Goal: Task Accomplishment & Management: Complete application form

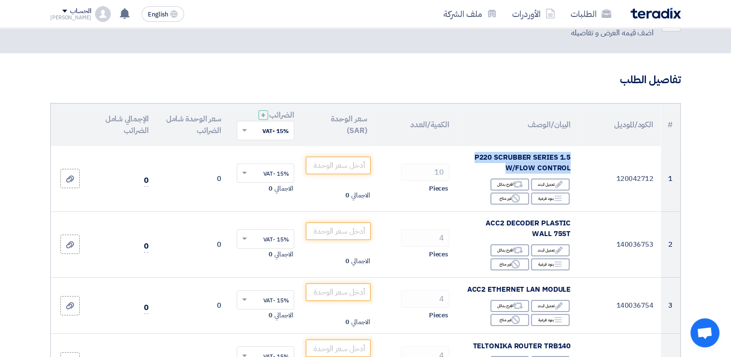
scroll to position [35, 0]
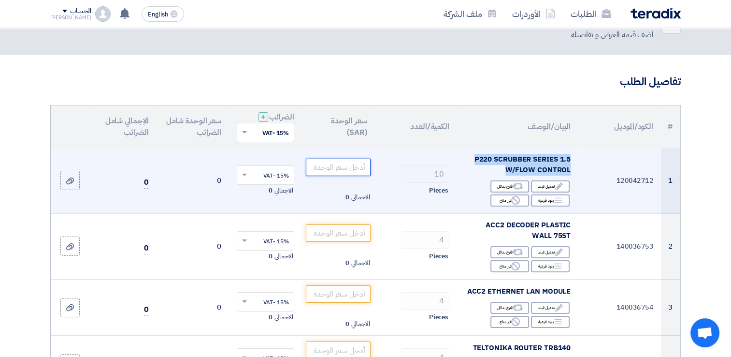
click at [319, 165] on input "number" at bounding box center [338, 167] width 65 height 17
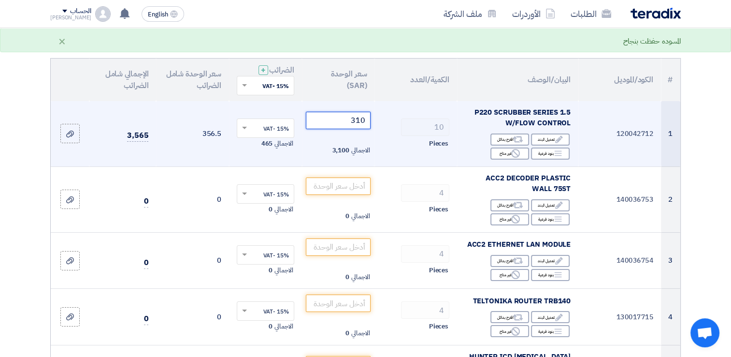
scroll to position [83, 0]
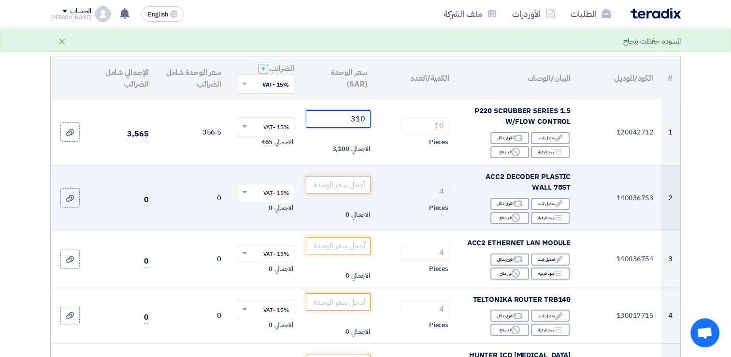
type input "310"
click at [337, 187] on input "number" at bounding box center [338, 184] width 65 height 17
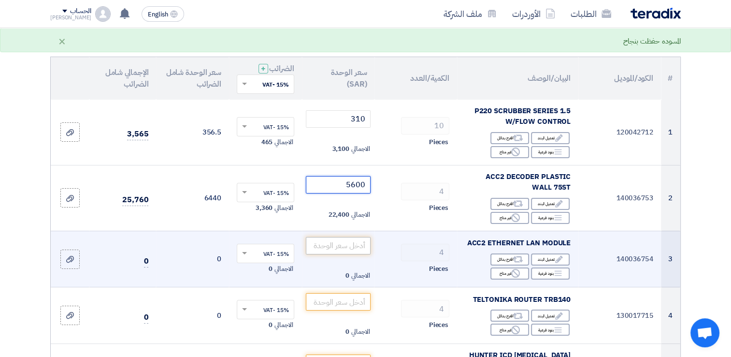
type input "5600"
click at [354, 243] on input "number" at bounding box center [338, 245] width 65 height 17
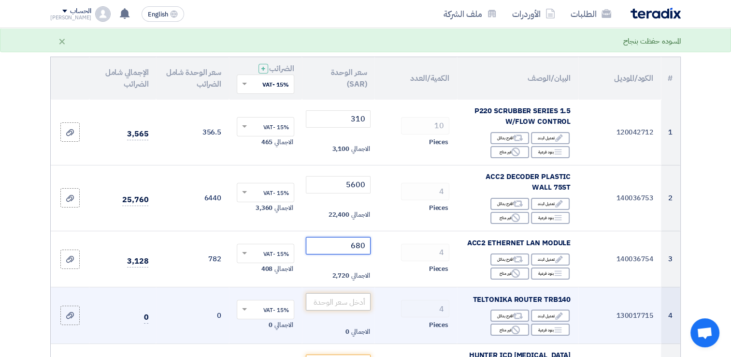
type input "680"
click at [344, 306] on input "number" at bounding box center [338, 301] width 65 height 17
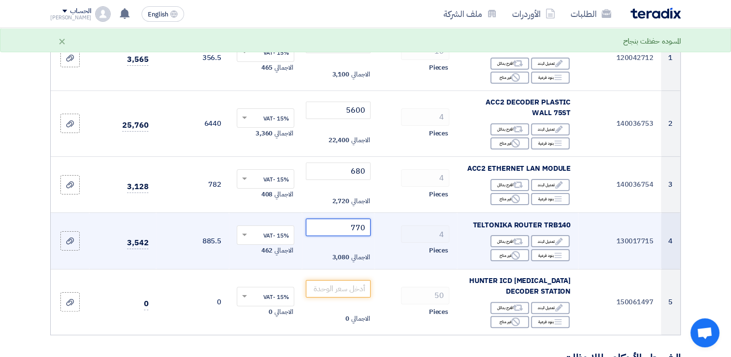
scroll to position [180, 0]
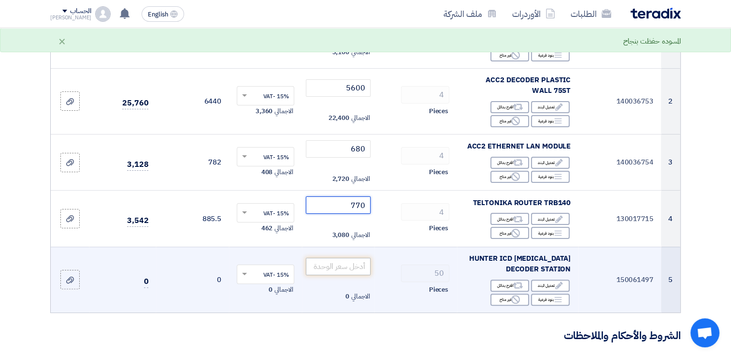
type input "770"
click at [342, 268] on input "number" at bounding box center [338, 266] width 65 height 17
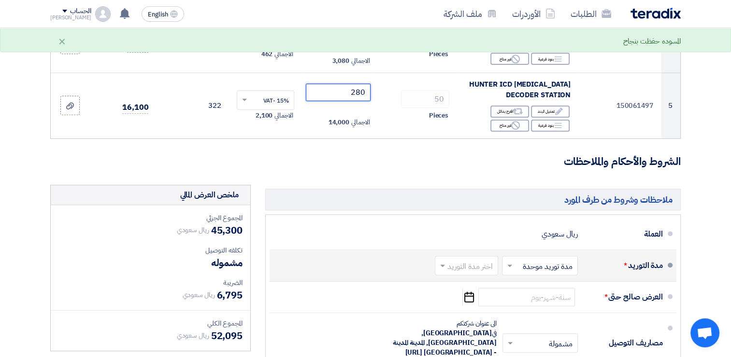
scroll to position [373, 0]
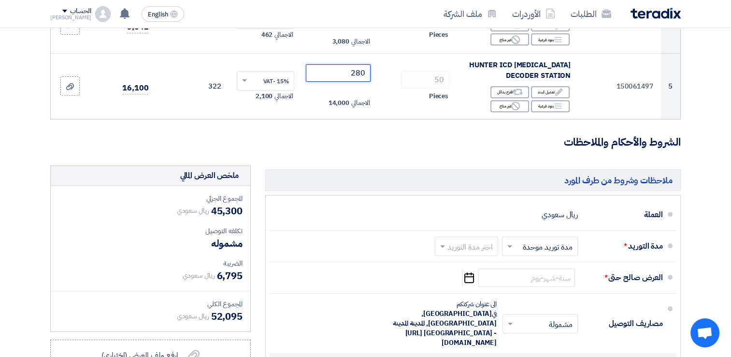
type input "280"
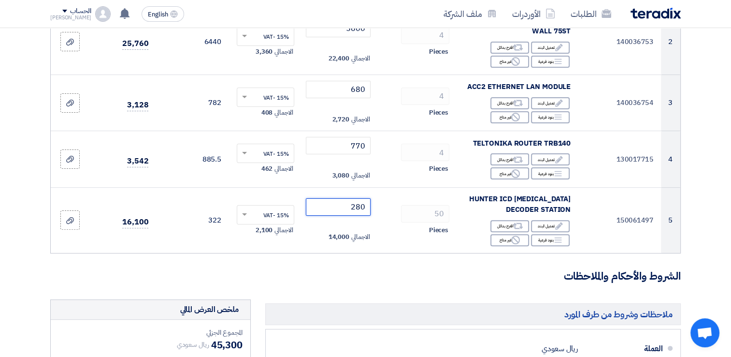
scroll to position [242, 0]
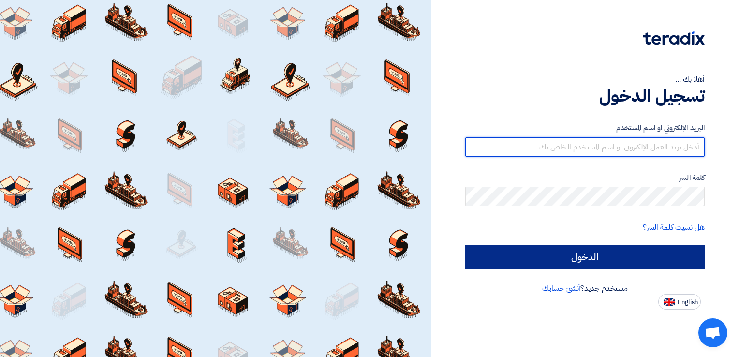
type input "[PERSON_NAME][EMAIL_ADDRESS][DOMAIN_NAME]"
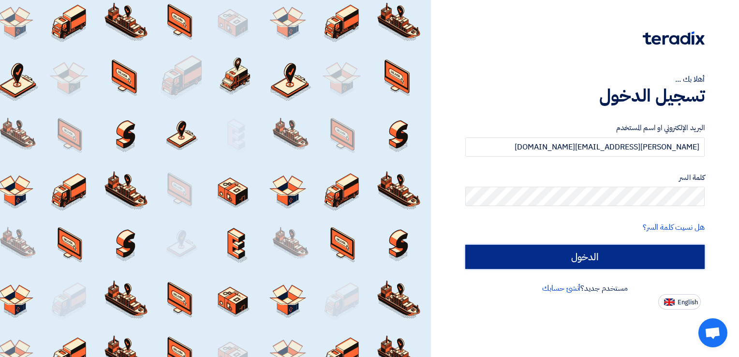
click at [577, 254] on input "الدخول" at bounding box center [584, 257] width 239 height 24
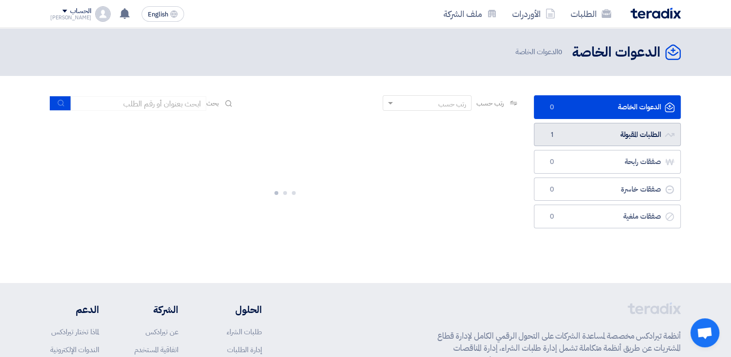
click at [587, 140] on link "الطلبات المقبولة الطلبات المقبولة 1" at bounding box center [607, 135] width 147 height 24
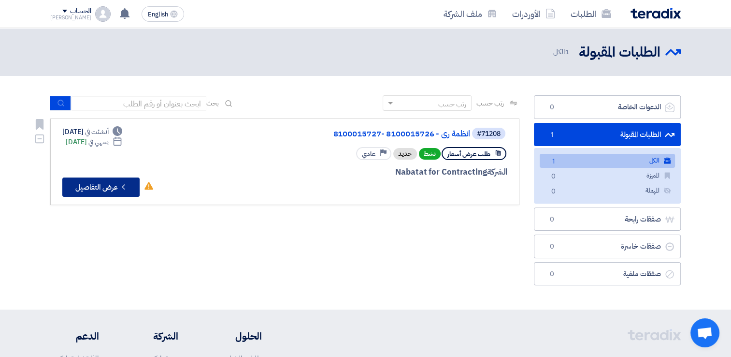
click at [83, 183] on button "Check details عرض التفاصيل" at bounding box center [100, 186] width 77 height 19
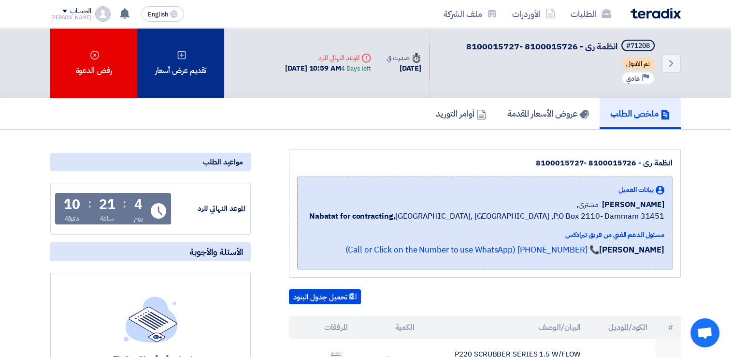
click at [196, 58] on div "تقديم عرض أسعار" at bounding box center [180, 63] width 87 height 70
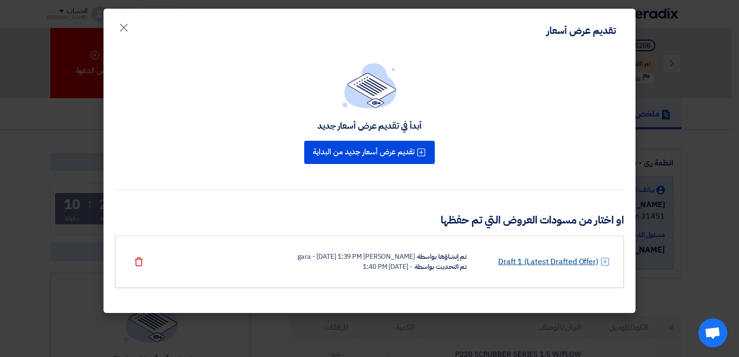
click at [519, 262] on link "Draft 1 (Latest Drafted Offer)" at bounding box center [548, 262] width 100 height 12
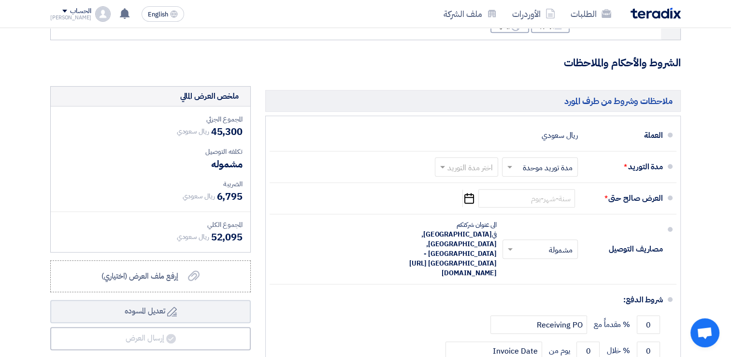
scroll to position [461, 0]
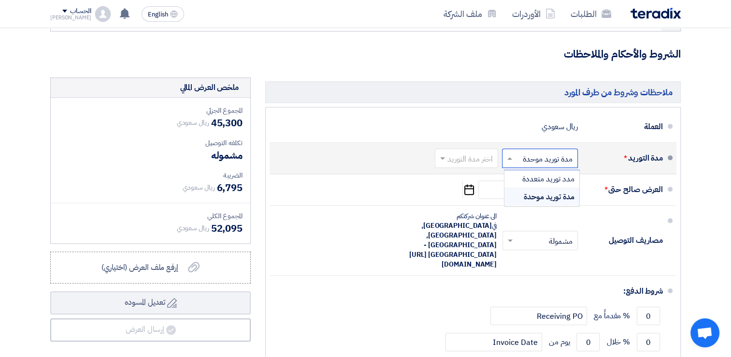
click at [544, 157] on input "text" at bounding box center [538, 159] width 71 height 14
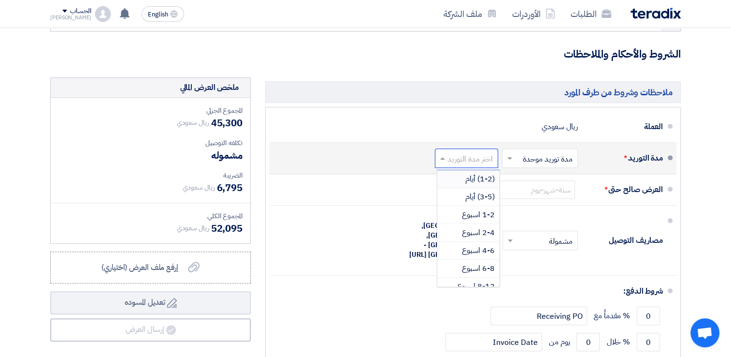
click at [474, 158] on input "text" at bounding box center [465, 159] width 58 height 14
click at [473, 198] on span "(3-5) أيام" at bounding box center [479, 197] width 29 height 12
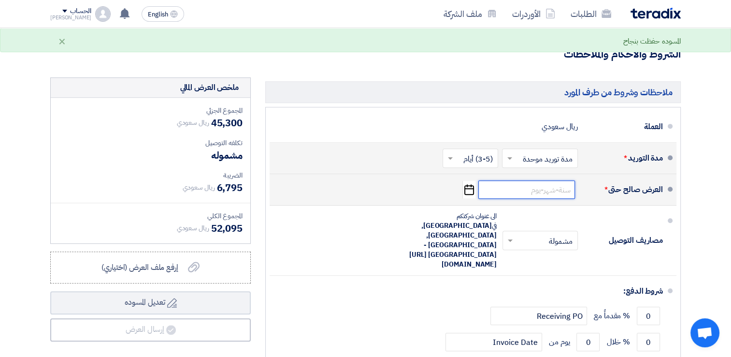
click at [541, 190] on input at bounding box center [527, 189] width 97 height 18
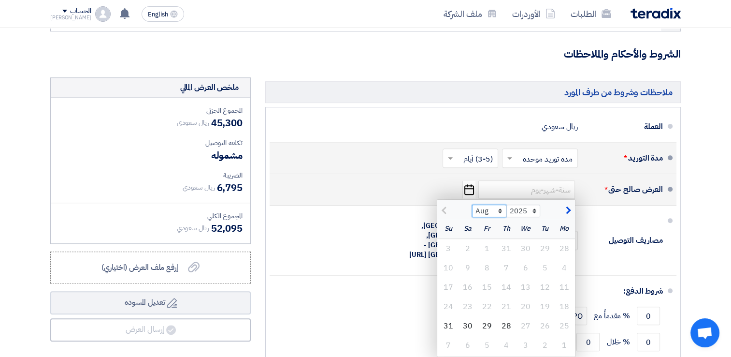
click at [502, 208] on select "Aug Sep Oct Nov Dec" at bounding box center [489, 210] width 34 height 13
select select "9"
click at [472, 204] on select "Aug Sep Oct Nov Dec" at bounding box center [489, 210] width 34 height 13
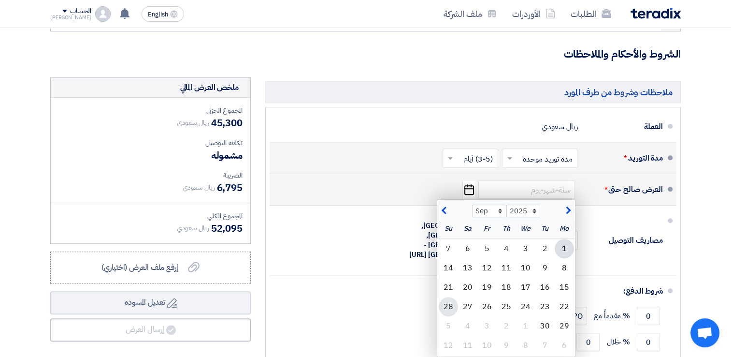
click at [445, 303] on div "28" at bounding box center [448, 306] width 19 height 19
type input "[DATE]"
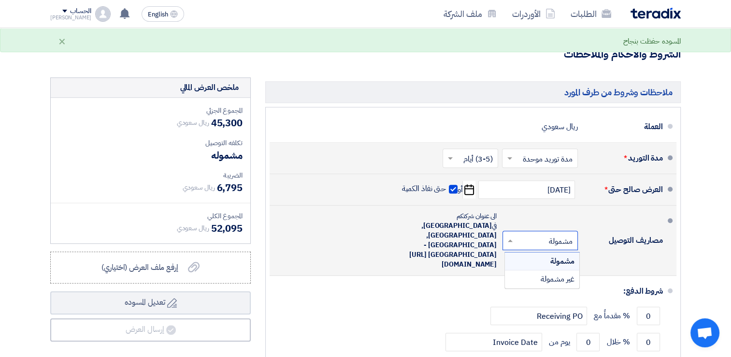
click at [541, 234] on input "text" at bounding box center [538, 241] width 71 height 14
click at [553, 273] on span "غير مشمولة" at bounding box center [558, 279] width 34 height 12
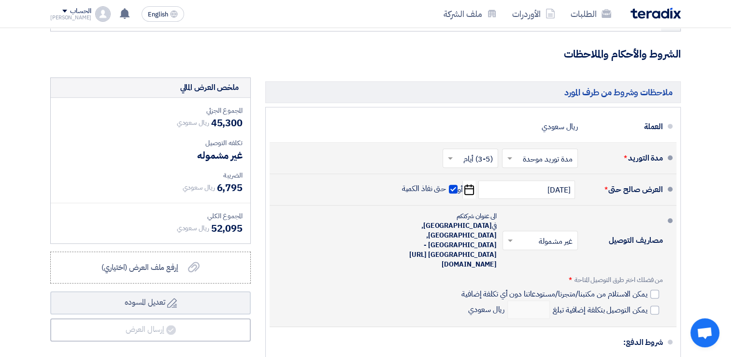
click at [662, 275] on div "من فضلك اختر طرق التوصيل المتاحة * يمكن الاستلام من مكتبنا/متجرنا/مستودعاتنا دو…" at bounding box center [563, 297] width 202 height 44
click at [657, 290] on div at bounding box center [655, 294] width 9 height 9
click at [648, 289] on input "يمكن الاستلام من مكتبنا/متجرنا/مستودعاتنا دون أي تكلفة إضافية" at bounding box center [554, 298] width 188 height 18
checkbox input "true"
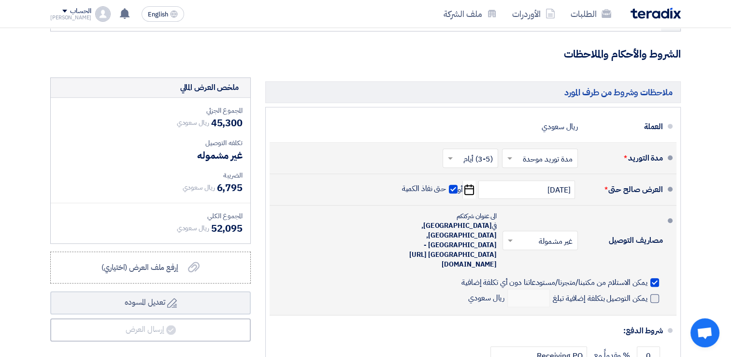
click at [653, 294] on span at bounding box center [655, 298] width 9 height 9
click at [648, 293] on input "يمكن التوصيل بتكلفة إضافية تبلغ" at bounding box center [599, 302] width 97 height 18
checkbox input "true"
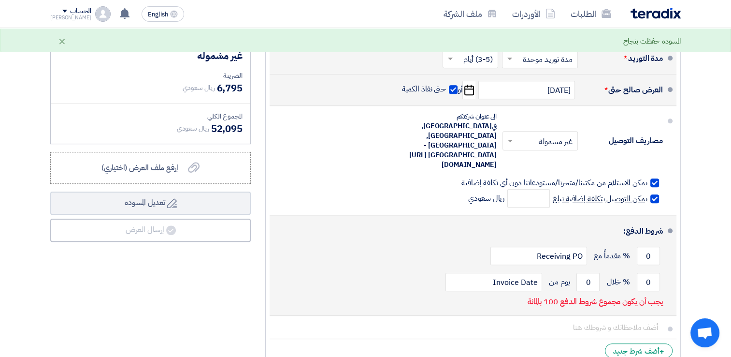
scroll to position [561, 0]
click at [646, 247] on input "0" at bounding box center [648, 256] width 23 height 18
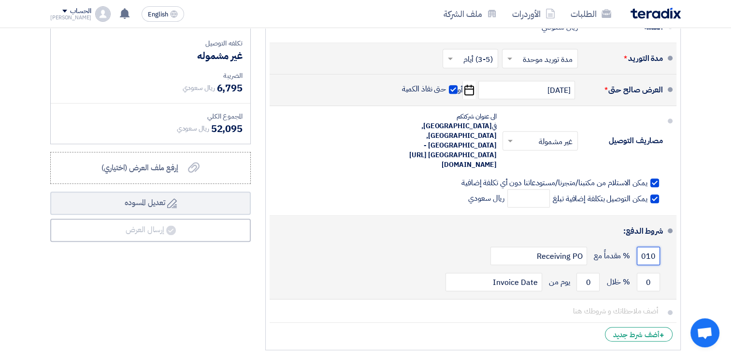
scroll to position [0, 0]
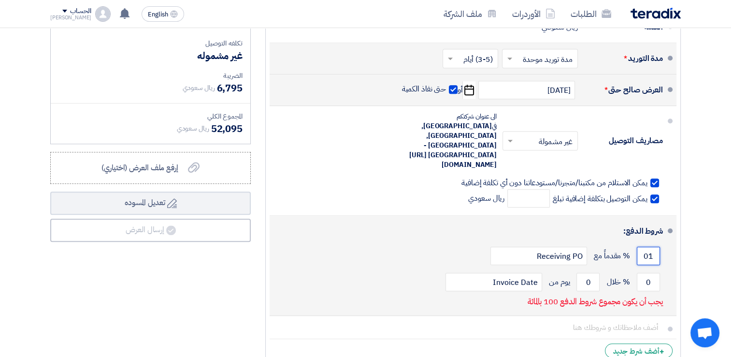
type input "0"
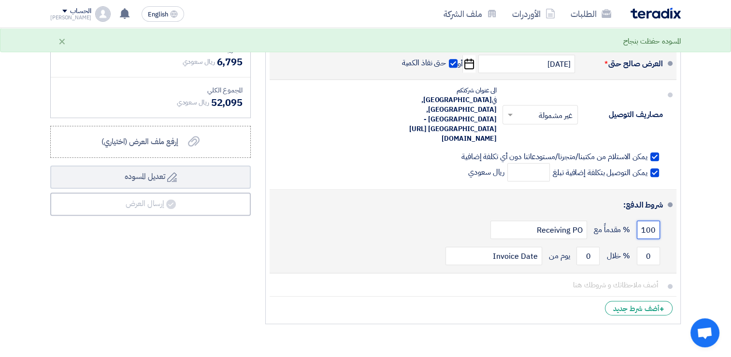
scroll to position [594, 0]
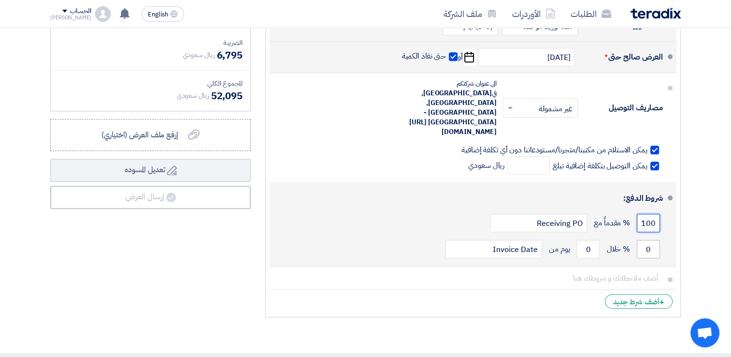
type input "100"
click at [646, 240] on input "0" at bounding box center [648, 249] width 23 height 18
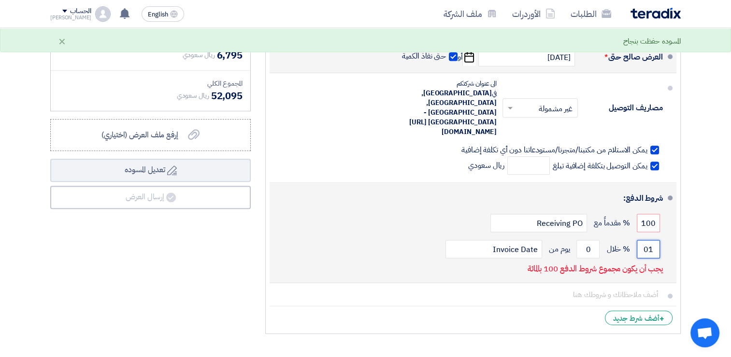
type input "0"
type input "100"
click at [581, 240] on input "0" at bounding box center [588, 249] width 23 height 18
click at [584, 240] on input "0" at bounding box center [588, 249] width 23 height 18
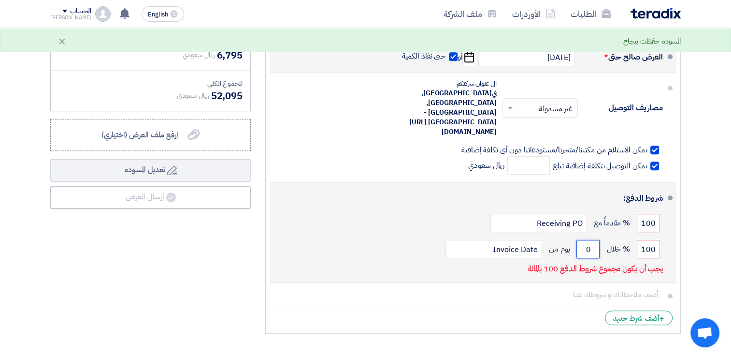
click at [584, 240] on input "0" at bounding box center [588, 249] width 23 height 18
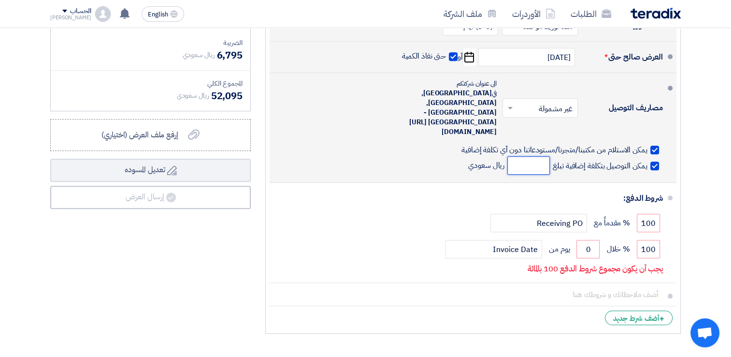
click at [525, 156] on input "number" at bounding box center [529, 165] width 43 height 18
click at [654, 161] on span at bounding box center [655, 165] width 9 height 9
click at [648, 160] on input "يمكن التوصيل بتكلفة إضافية تبلغ" at bounding box center [599, 169] width 97 height 18
checkbox input "false"
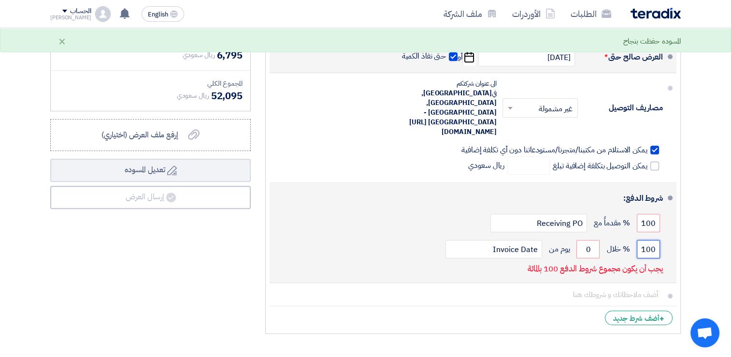
click at [646, 240] on input "100" at bounding box center [648, 249] width 23 height 18
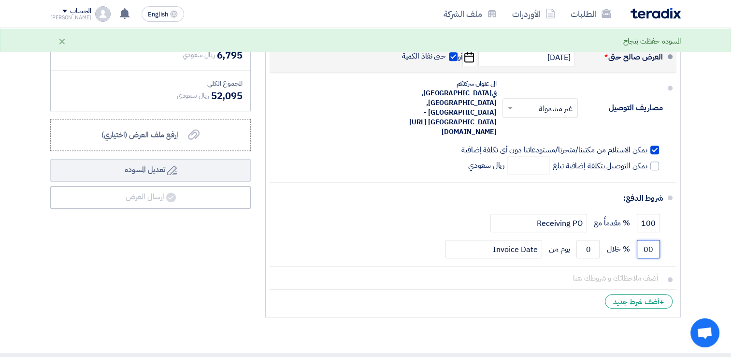
type input "00"
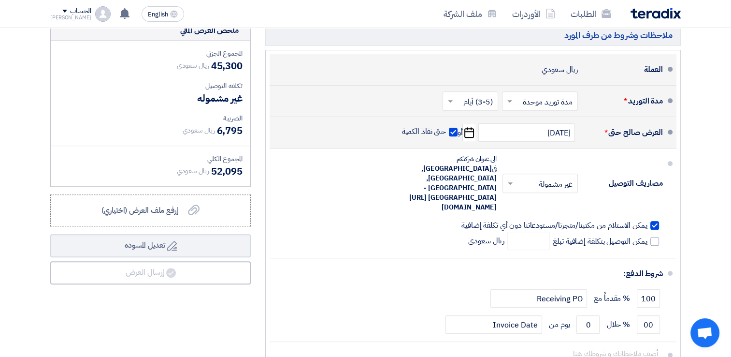
scroll to position [520, 0]
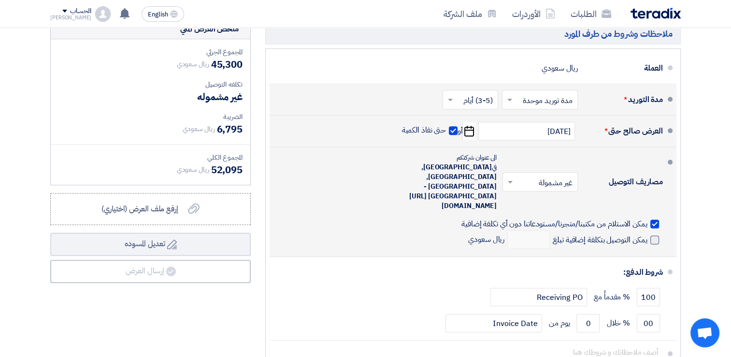
click at [653, 235] on span at bounding box center [655, 239] width 9 height 9
click at [648, 234] on input "يمكن التوصيل بتكلفة إضافية تبلغ" at bounding box center [599, 243] width 97 height 18
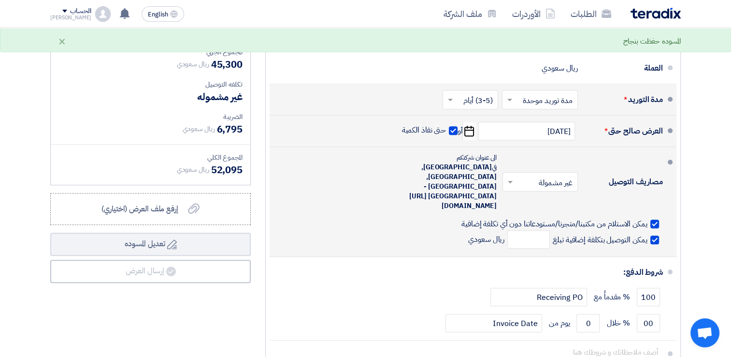
click at [653, 235] on span at bounding box center [655, 239] width 9 height 9
click at [648, 234] on input "يمكن التوصيل بتكلفة إضافية تبلغ" at bounding box center [599, 243] width 97 height 18
checkbox input "false"
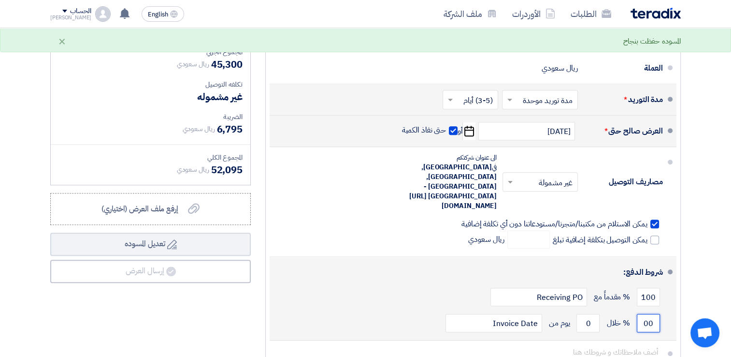
click at [644, 314] on input "00" at bounding box center [648, 323] width 23 height 18
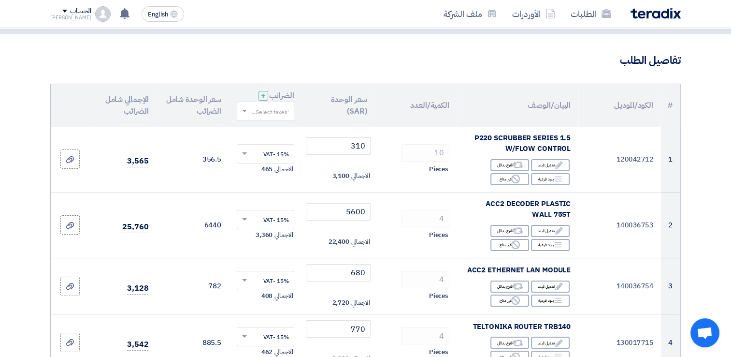
scroll to position [48, 0]
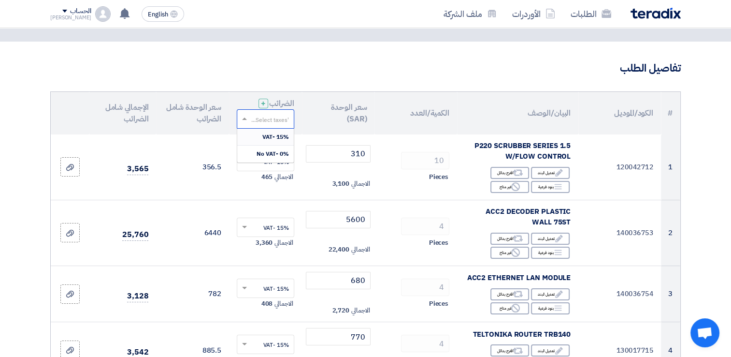
click at [241, 119] on span at bounding box center [243, 119] width 12 height 9
click at [261, 138] on div "15% -VAT" at bounding box center [265, 137] width 57 height 17
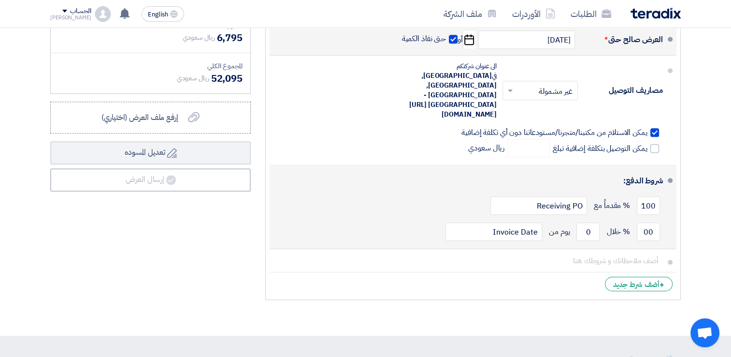
scroll to position [659, 0]
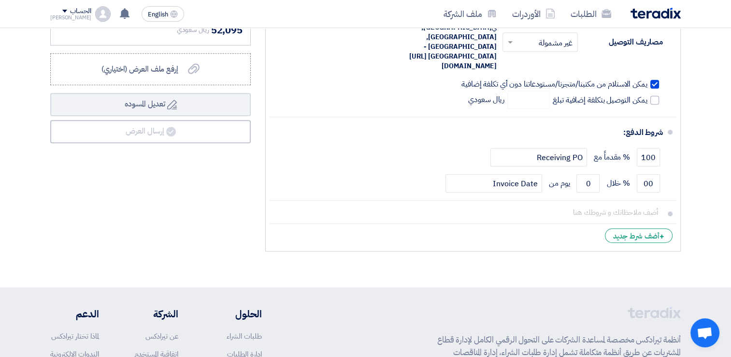
drag, startPoint x: 248, startPoint y: 89, endPoint x: 251, endPoint y: 99, distance: 10.7
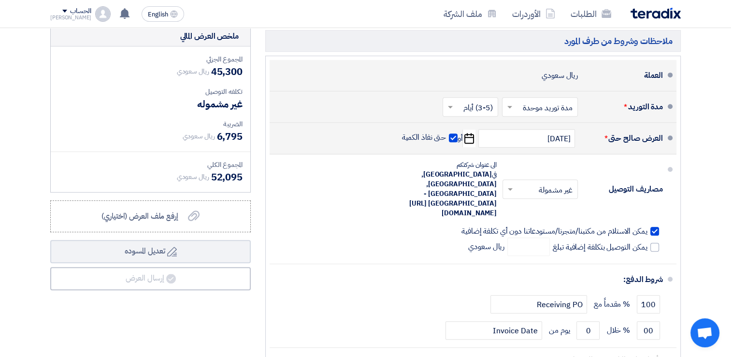
scroll to position [512, 0]
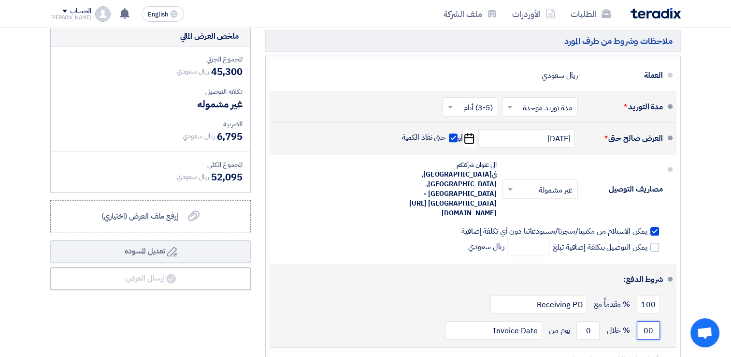
click at [645, 321] on input "00" at bounding box center [648, 330] width 23 height 18
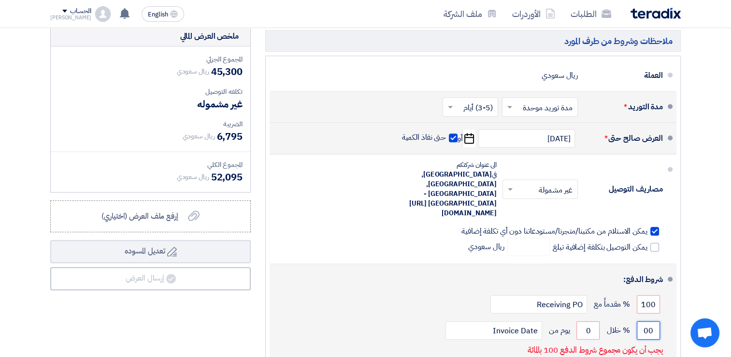
type input "0"
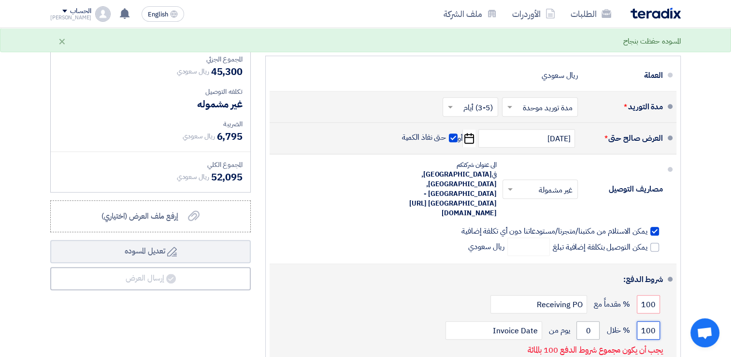
type input "100"
drag, startPoint x: 578, startPoint y: 305, endPoint x: 584, endPoint y: 305, distance: 6.3
click at [584, 321] on input "0" at bounding box center [588, 330] width 23 height 18
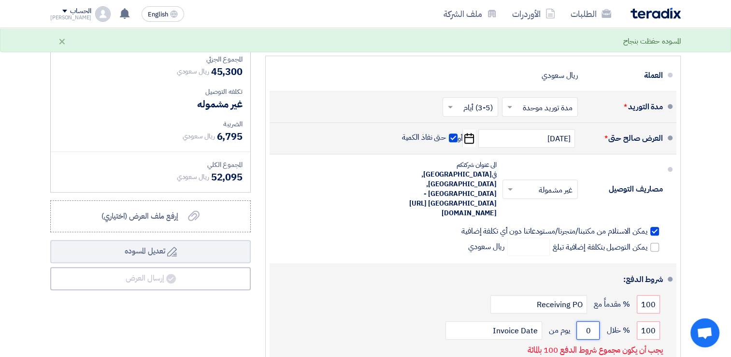
click at [584, 321] on input "0" at bounding box center [588, 330] width 23 height 18
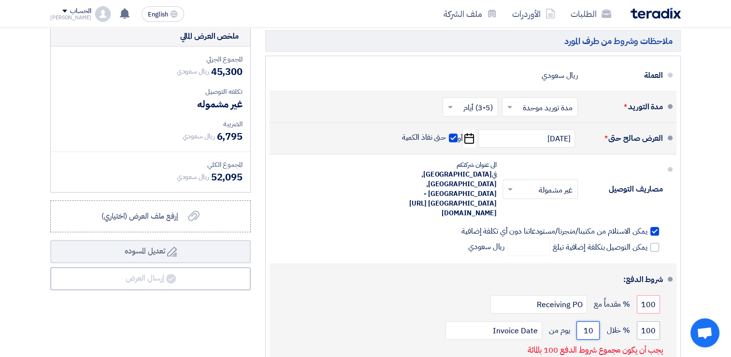
type input "10"
click at [639, 321] on input "100" at bounding box center [648, 330] width 23 height 18
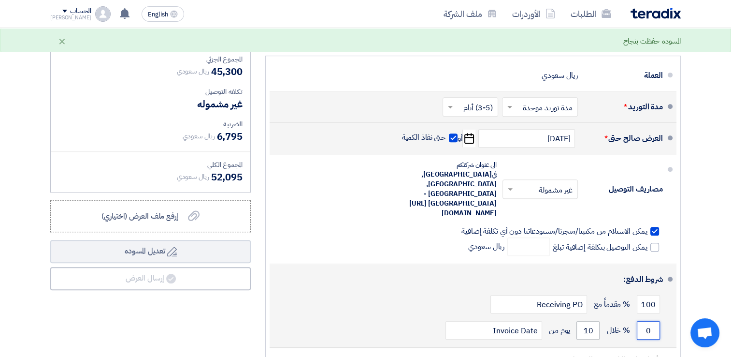
type input "0"
drag, startPoint x: 583, startPoint y: 300, endPoint x: 590, endPoint y: 303, distance: 7.2
click at [590, 321] on input "10" at bounding box center [588, 330] width 23 height 18
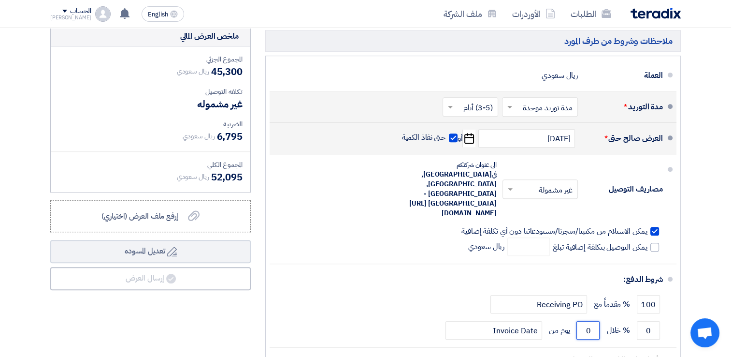
type input "0"
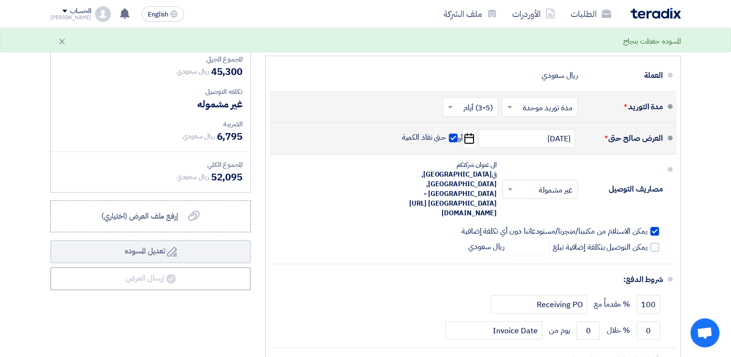
drag, startPoint x: 694, startPoint y: 256, endPoint x: 214, endPoint y: 347, distance: 489.0
click at [214, 347] on div "ملخص [PERSON_NAME] المجموع الجزئي ريال سعودي 45,300 تكلفه التوصيل" at bounding box center [150, 214] width 215 height 377
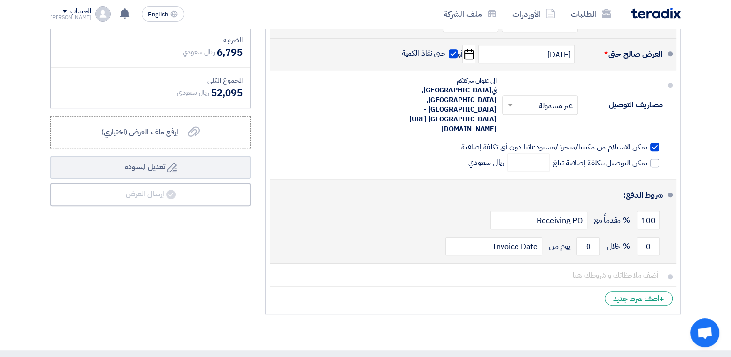
scroll to position [624, 0]
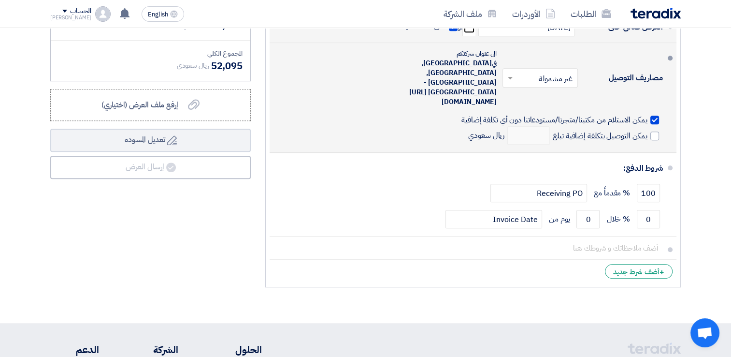
click at [659, 126] on div "يمكن التوصيل بتكلفة إضافية تبلغ ريال سعودي" at bounding box center [563, 135] width 202 height 18
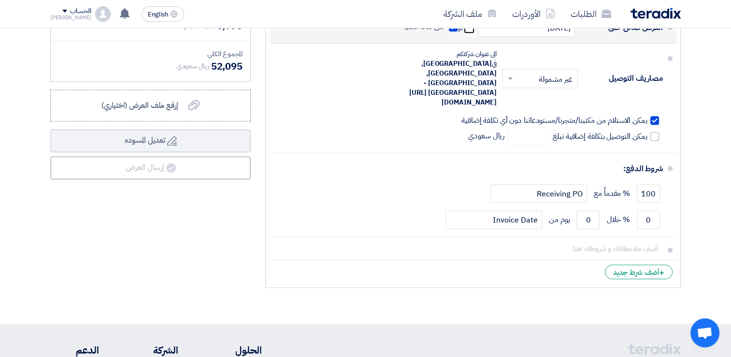
scroll to position [628, 0]
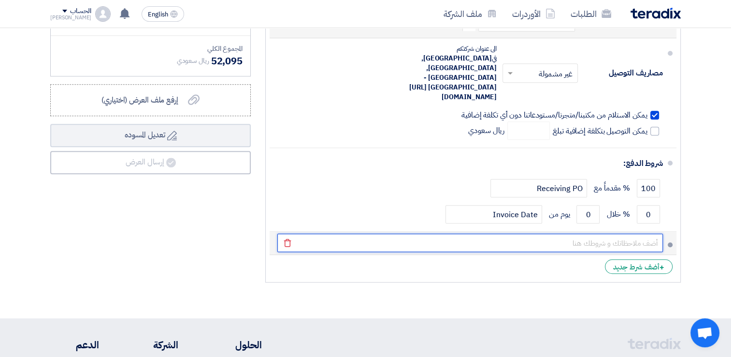
click at [639, 233] on input "text" at bounding box center [470, 242] width 386 height 18
type input "g"
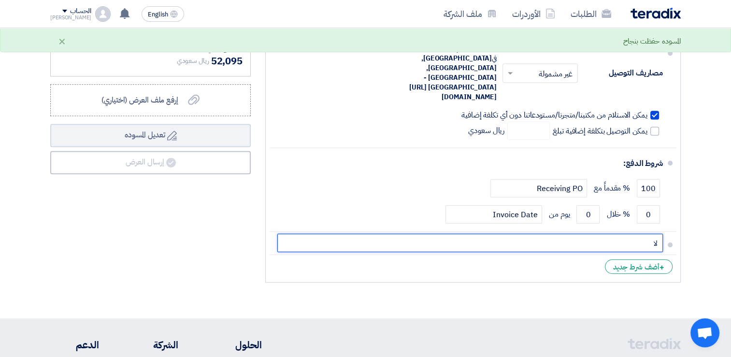
type input "لا"
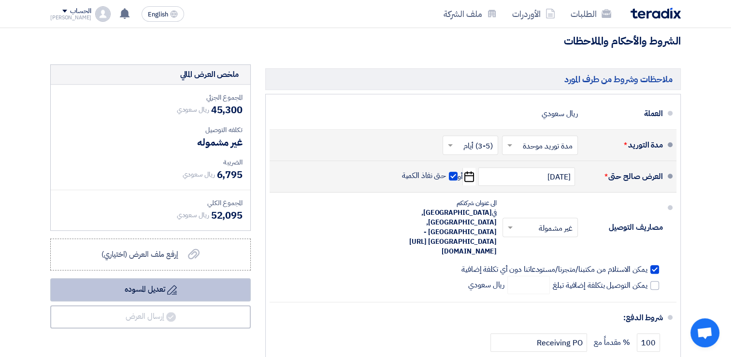
scroll to position [580, 0]
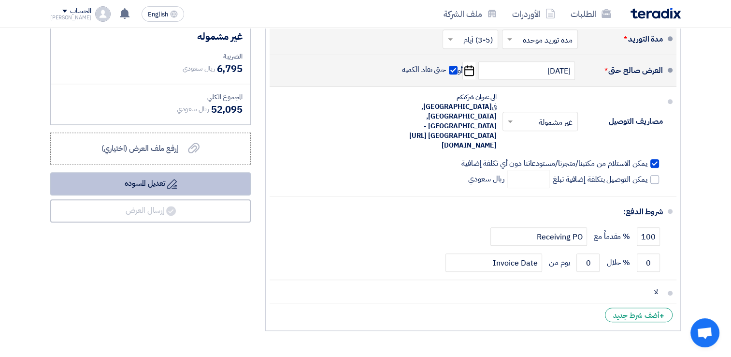
click at [147, 185] on button "Draft تعديل المسوده" at bounding box center [150, 183] width 201 height 23
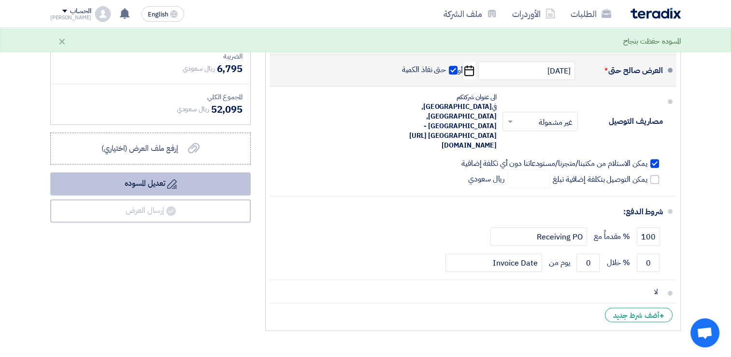
click at [172, 185] on icon "Draft" at bounding box center [172, 184] width 10 height 10
click at [132, 180] on button "Draft تعديل المسوده" at bounding box center [150, 183] width 201 height 23
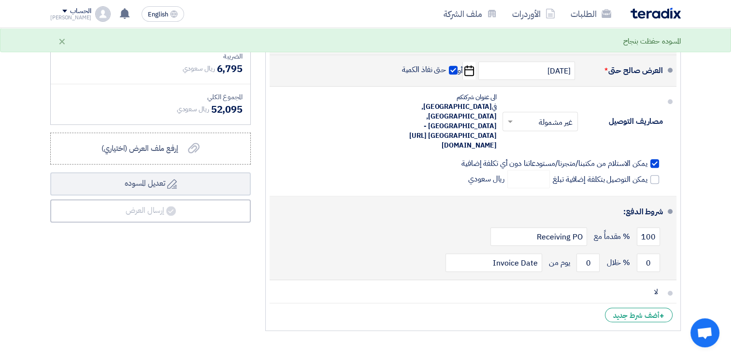
click at [306, 223] on div "100 % مقدماً مع Receiving PO" at bounding box center [470, 236] width 386 height 26
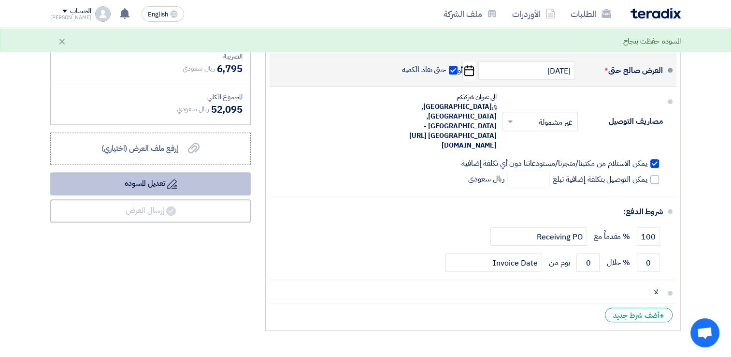
click at [134, 188] on button "Draft تعديل المسوده" at bounding box center [150, 183] width 201 height 23
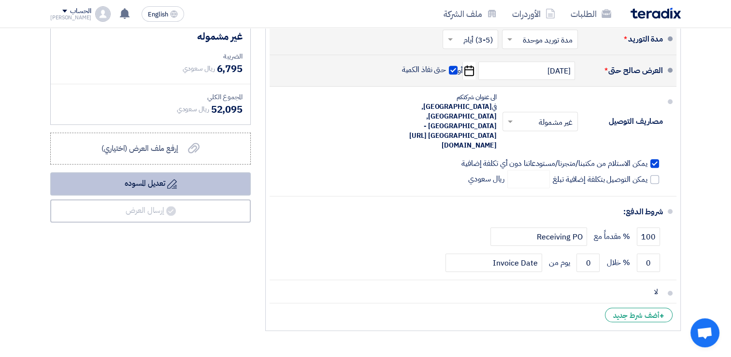
click at [153, 187] on button "Draft تعديل المسوده" at bounding box center [150, 183] width 201 height 23
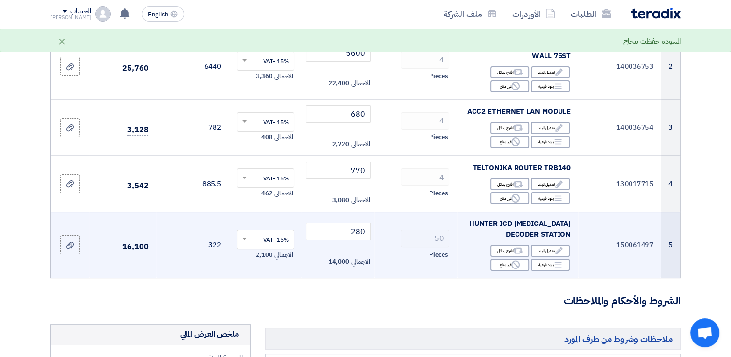
scroll to position [0, 0]
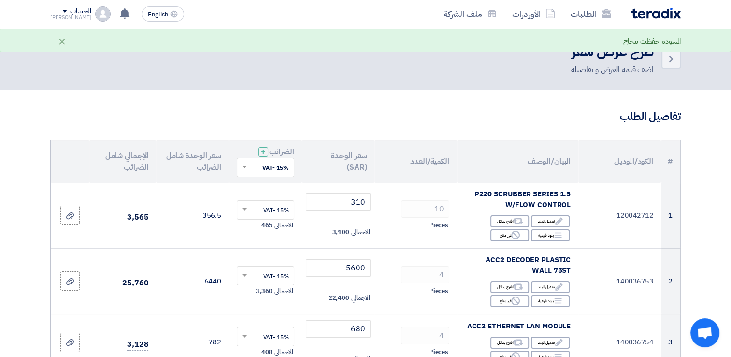
click at [210, 40] on div "المسوده حفظت بنجاح ×" at bounding box center [365, 41] width 631 height 12
click at [583, 20] on link "الطلبات" at bounding box center [591, 13] width 56 height 23
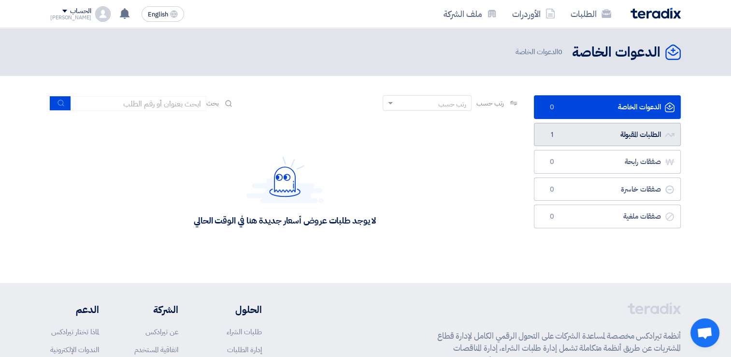
click at [613, 137] on link "الطلبات المقبولة الطلبات المقبولة 1" at bounding box center [607, 135] width 147 height 24
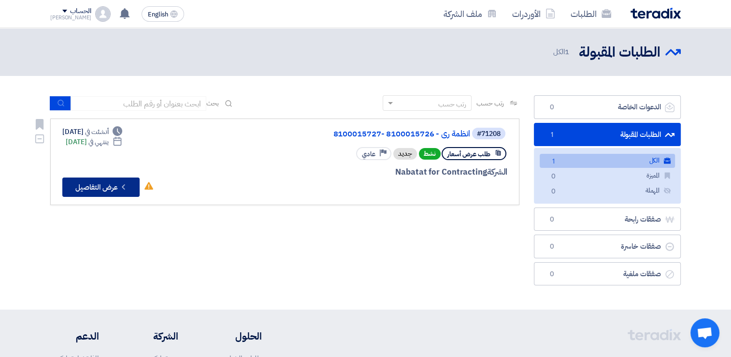
click at [93, 189] on button "Check details عرض التفاصيل" at bounding box center [100, 186] width 77 height 19
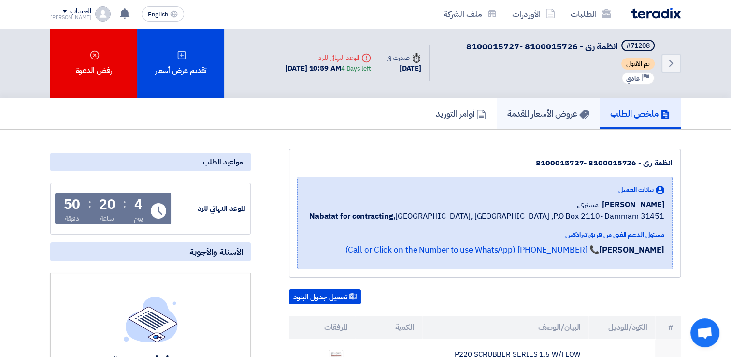
click at [533, 119] on link "عروض الأسعار المقدمة" at bounding box center [548, 113] width 103 height 31
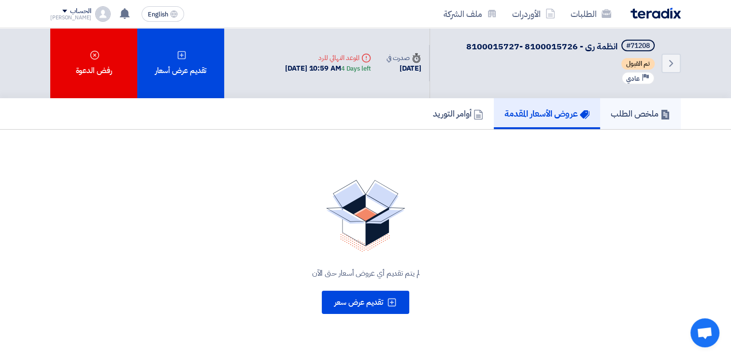
click at [636, 114] on h5 "ملخص الطلب" at bounding box center [640, 113] width 59 height 11
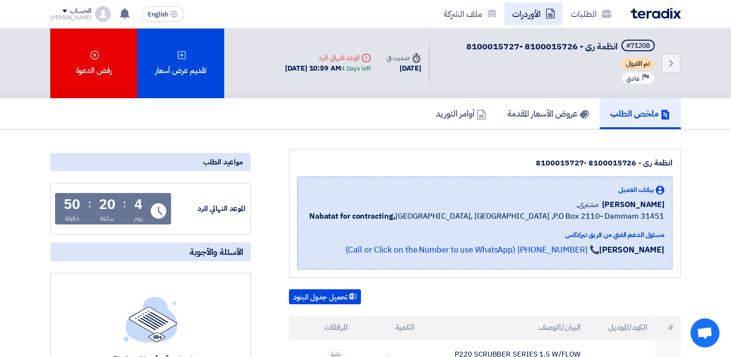
click at [520, 15] on link "الأوردرات" at bounding box center [534, 13] width 58 height 23
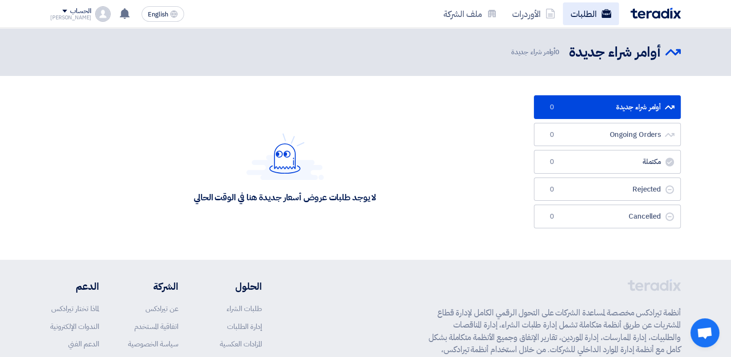
click at [591, 13] on link "الطلبات" at bounding box center [591, 13] width 56 height 23
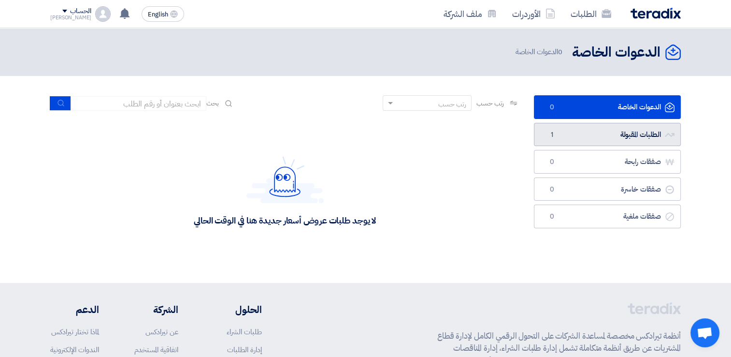
click at [592, 138] on link "الطلبات المقبولة الطلبات المقبولة 1" at bounding box center [607, 135] width 147 height 24
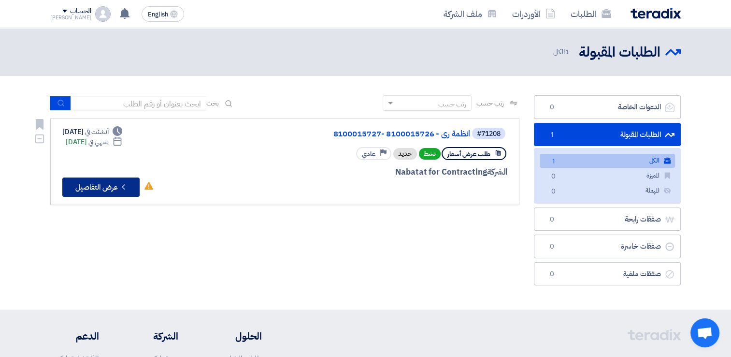
click at [96, 184] on button "Check details عرض التفاصيل" at bounding box center [100, 186] width 77 height 19
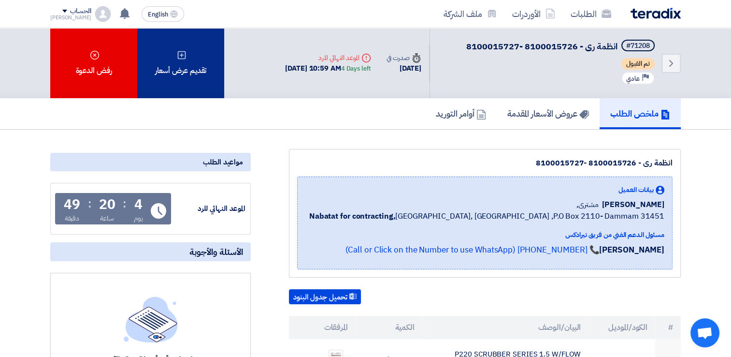
click at [197, 61] on div "تقديم عرض أسعار" at bounding box center [180, 63] width 87 height 70
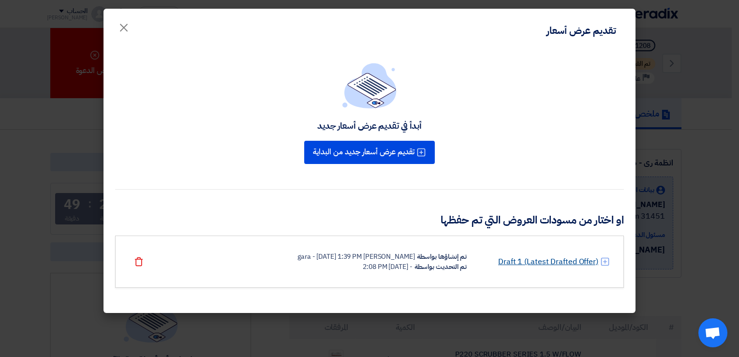
click at [529, 266] on link "Draft 1 (Latest Drafted Offer)" at bounding box center [548, 262] width 100 height 12
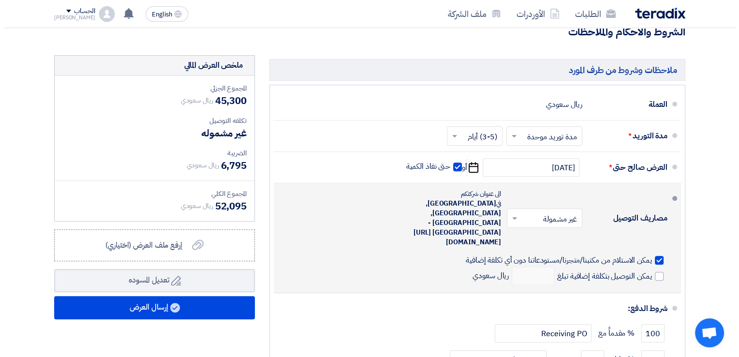
scroll to position [580, 0]
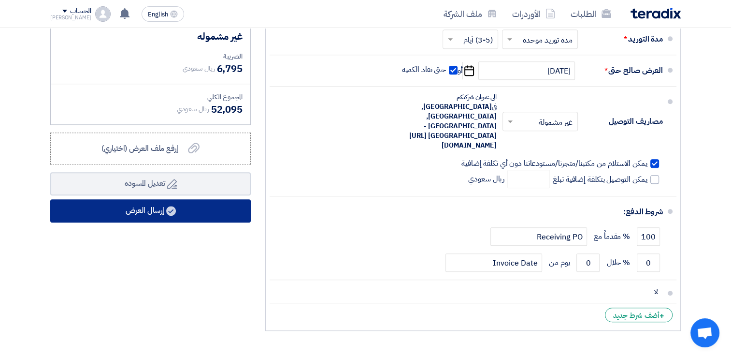
click at [155, 206] on button "إرسال العرض" at bounding box center [150, 210] width 201 height 23
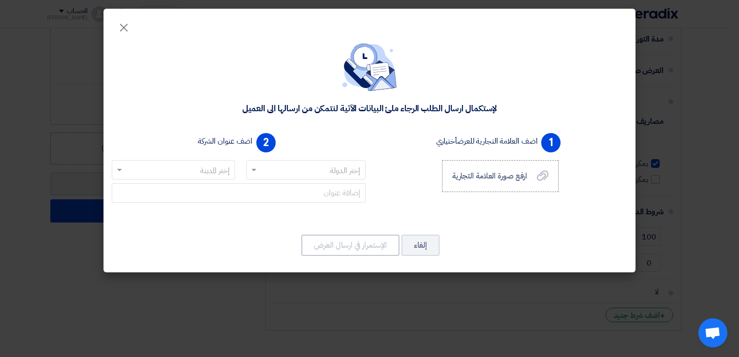
click at [324, 171] on input "text" at bounding box center [311, 170] width 101 height 16
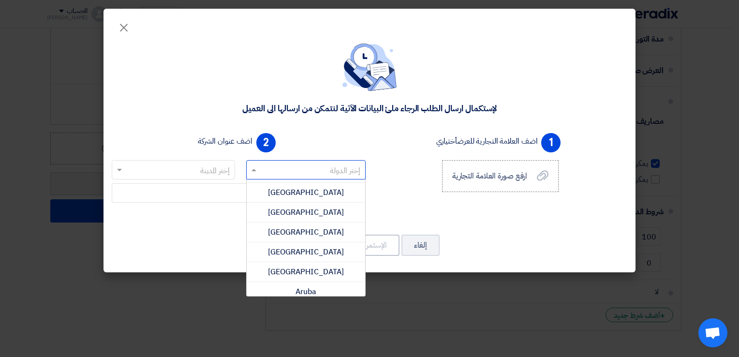
scroll to position [97, 0]
type input "ق"
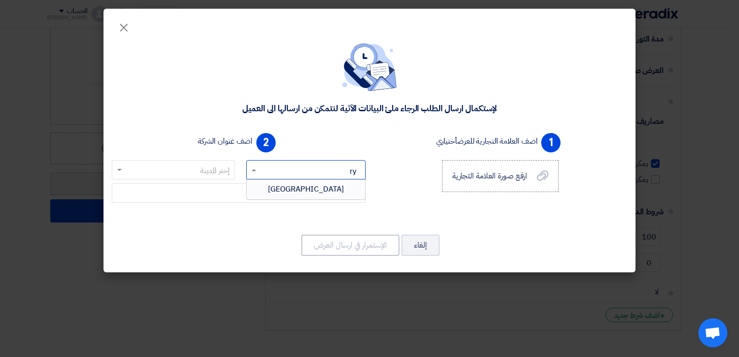
type input "r"
type input "sau"
click at [320, 189] on span "[GEOGRAPHIC_DATA]" at bounding box center [306, 189] width 76 height 12
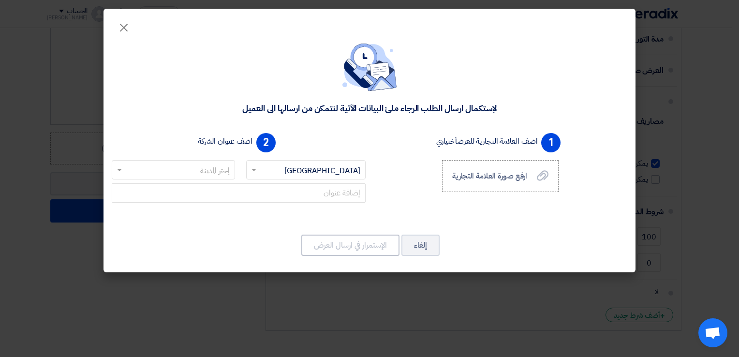
click at [208, 170] on input "text" at bounding box center [179, 170] width 104 height 16
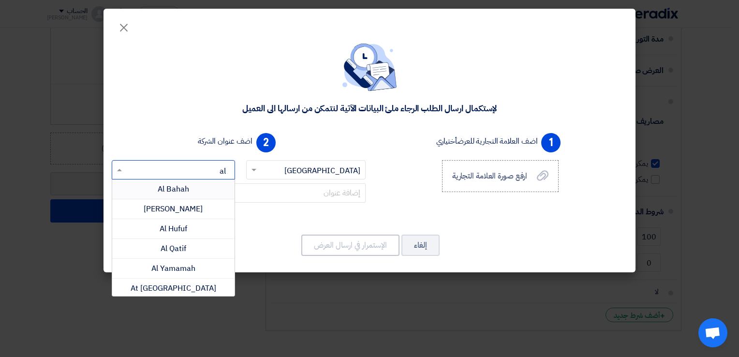
type input "a"
type input "ri"
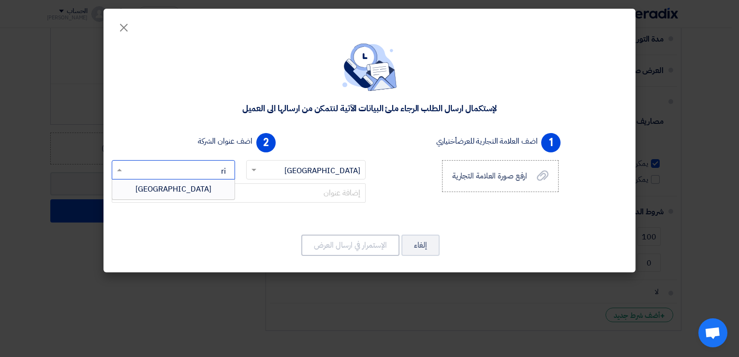
click at [204, 189] on div "[GEOGRAPHIC_DATA]" at bounding box center [173, 188] width 122 height 19
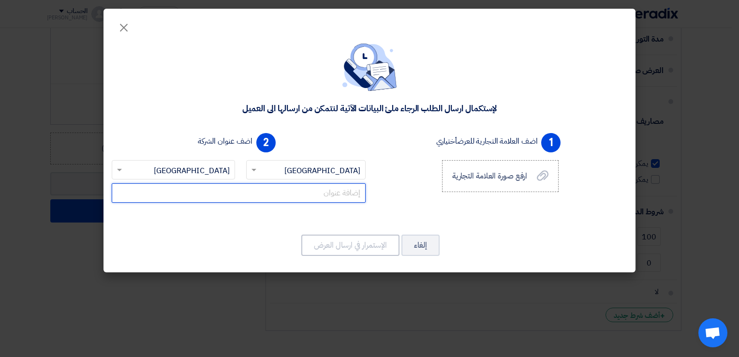
click at [301, 196] on input "text" at bounding box center [239, 192] width 254 height 19
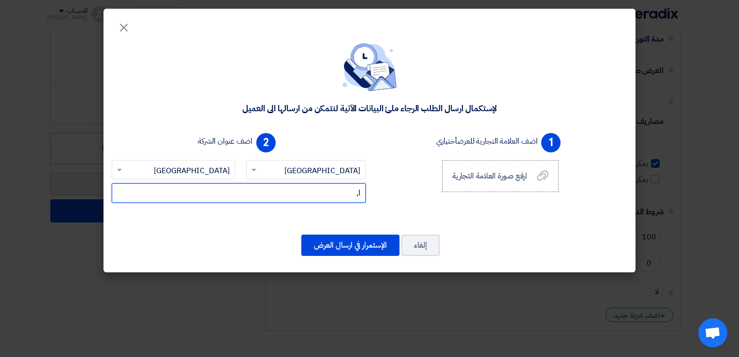
type input "l"
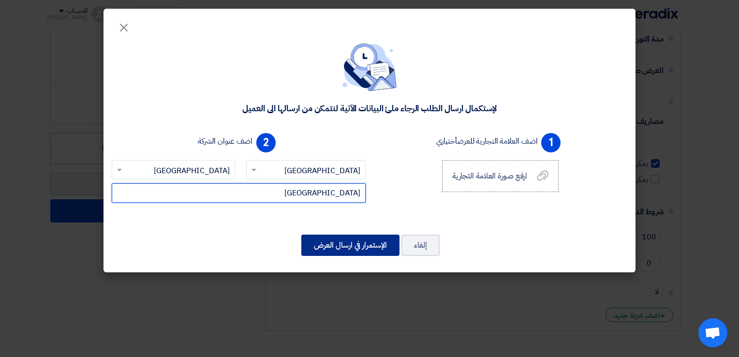
type input "[GEOGRAPHIC_DATA]"
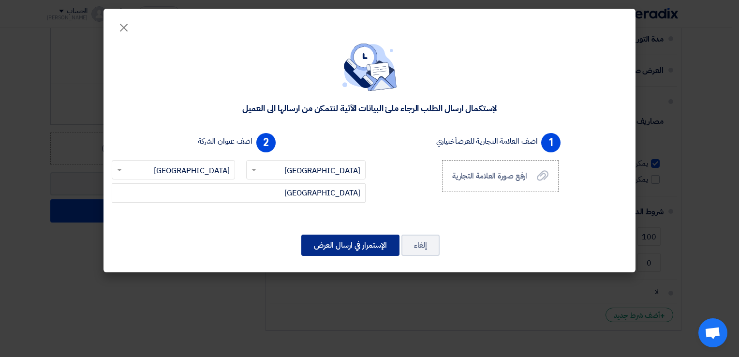
click at [345, 250] on button "الإستمرار في ارسال العرض" at bounding box center [350, 244] width 98 height 21
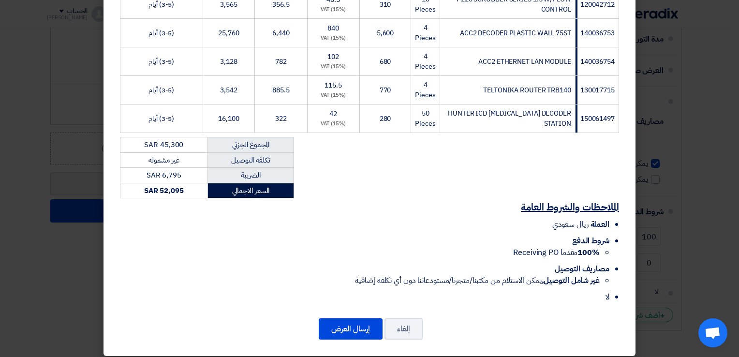
scroll to position [199, 0]
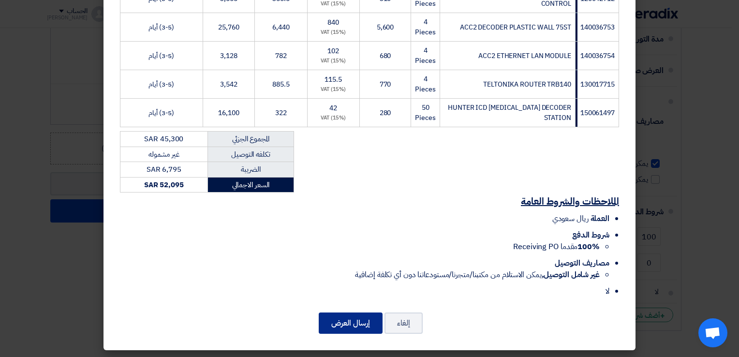
click at [361, 328] on button "إرسال العرض" at bounding box center [351, 322] width 64 height 21
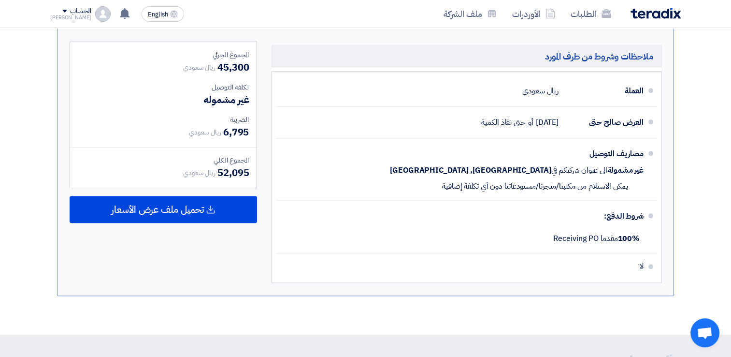
scroll to position [450, 0]
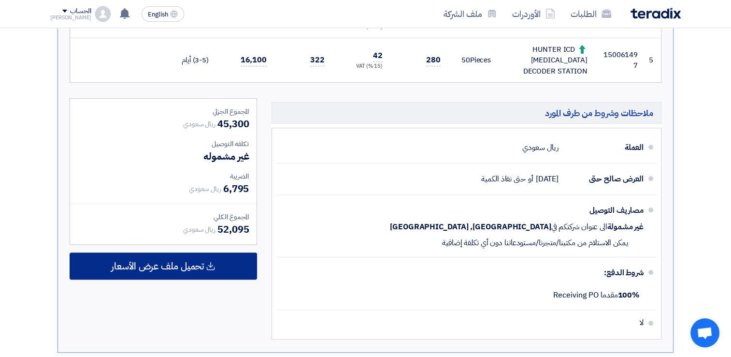
click at [171, 261] on span "تحميل ملف عرض الأسعار" at bounding box center [157, 265] width 93 height 9
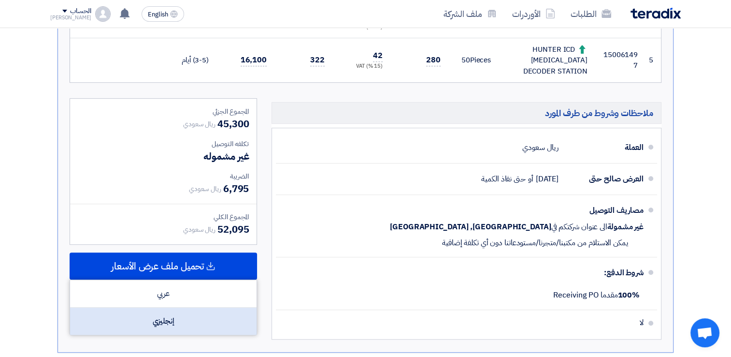
click at [174, 310] on div "إنجليزي" at bounding box center [163, 320] width 187 height 27
